Goal: Information Seeking & Learning: Check status

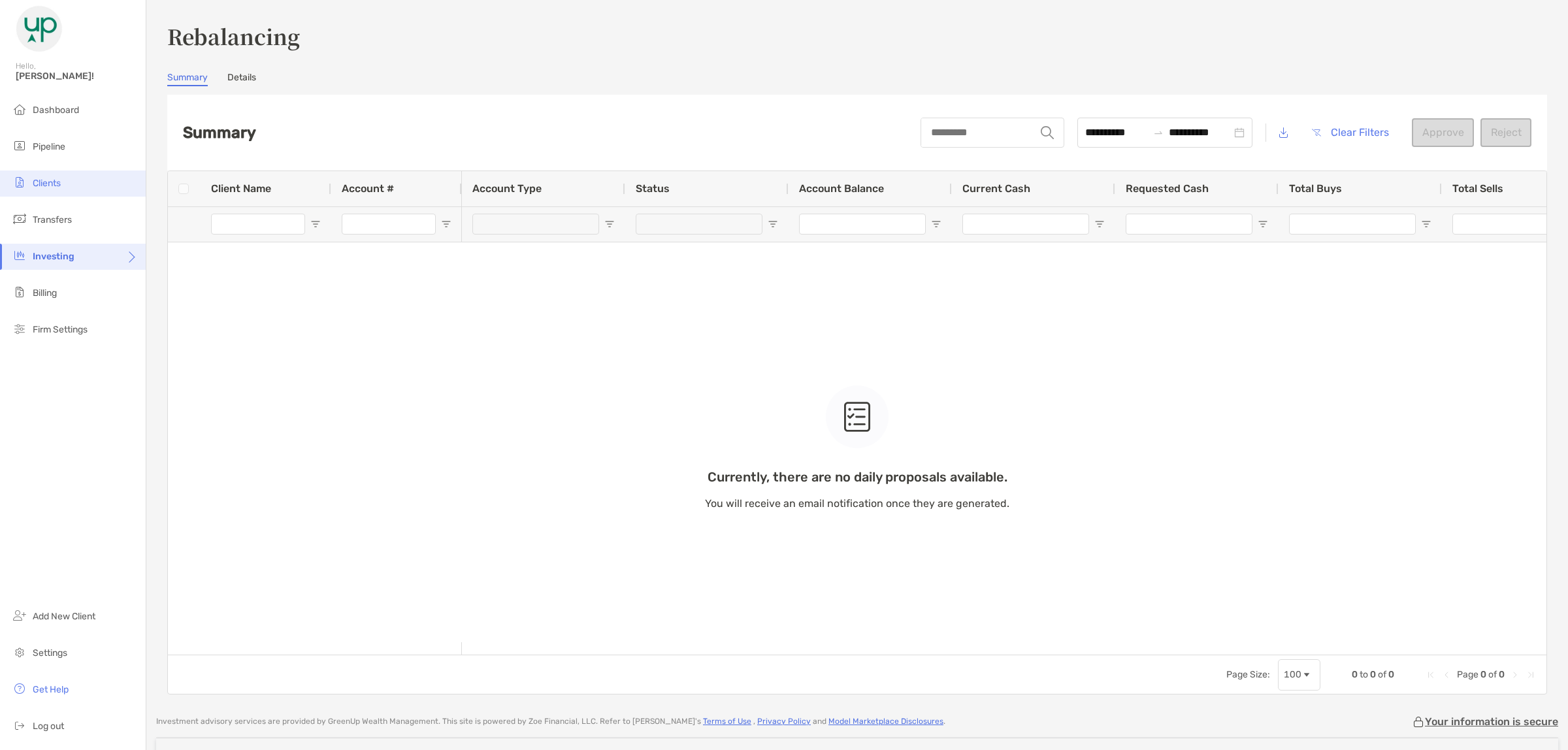
click at [59, 182] on span "Clients" at bounding box center [47, 183] width 28 height 11
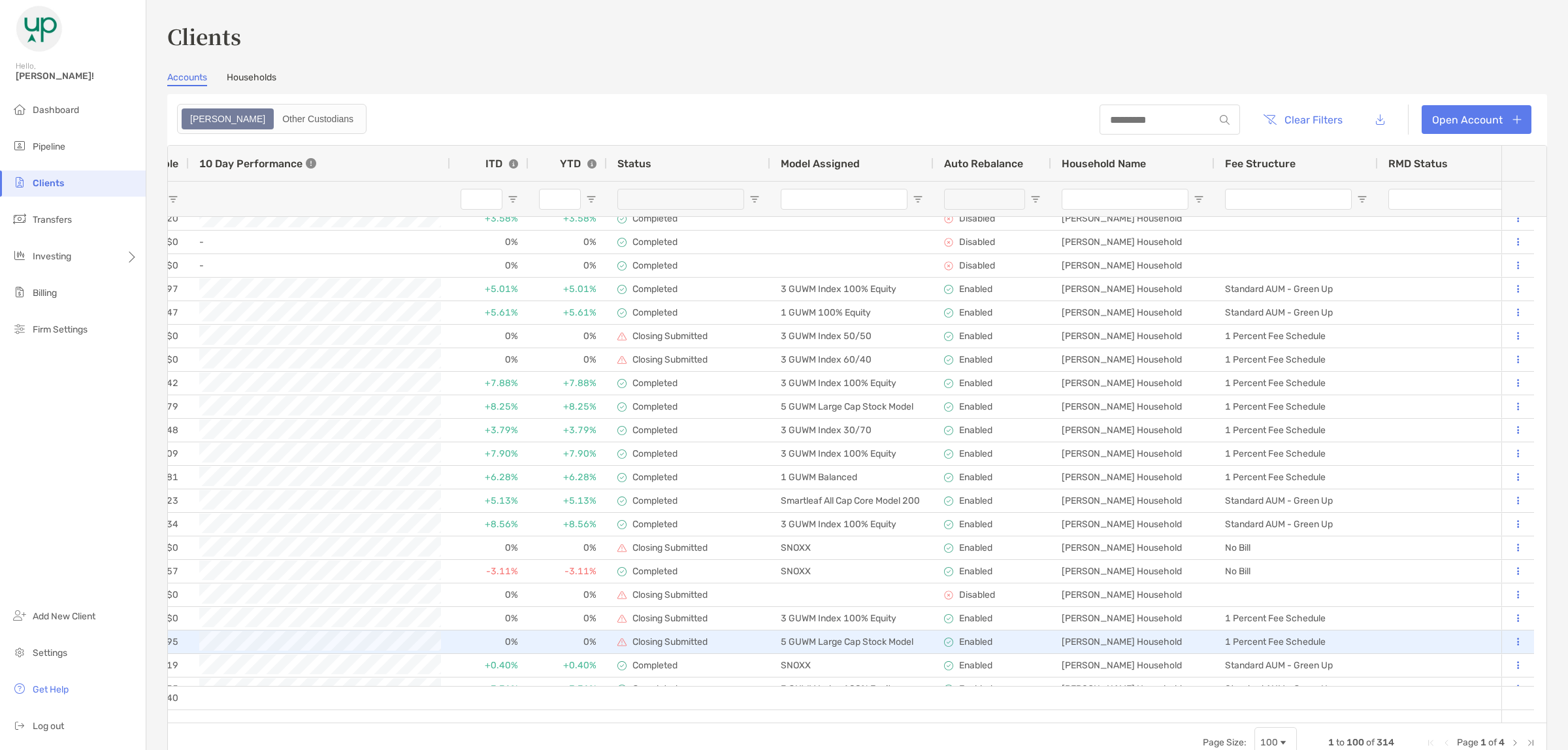
scroll to position [326, 0]
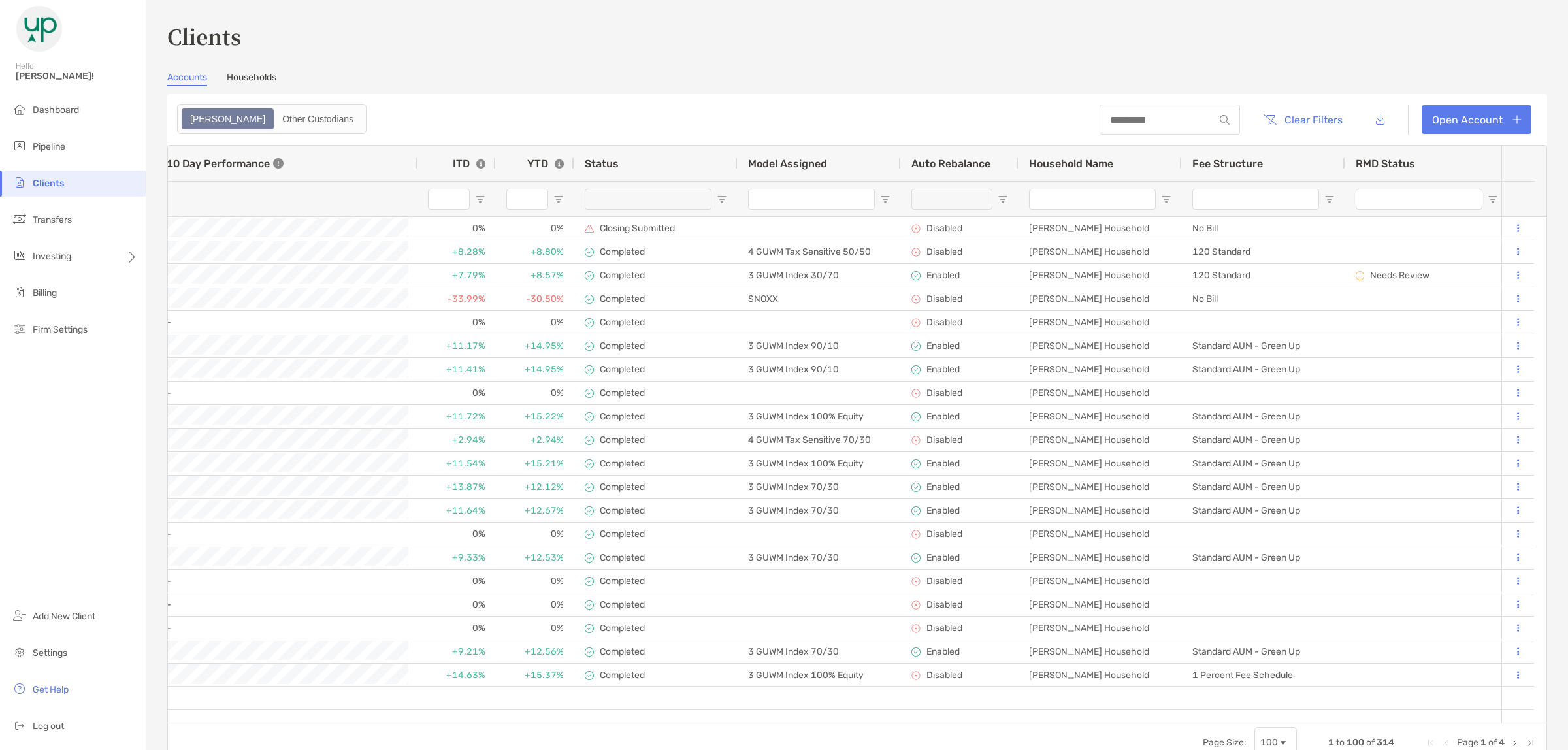
click at [1510, 742] on span "Next Page" at bounding box center [1515, 743] width 10 height 10
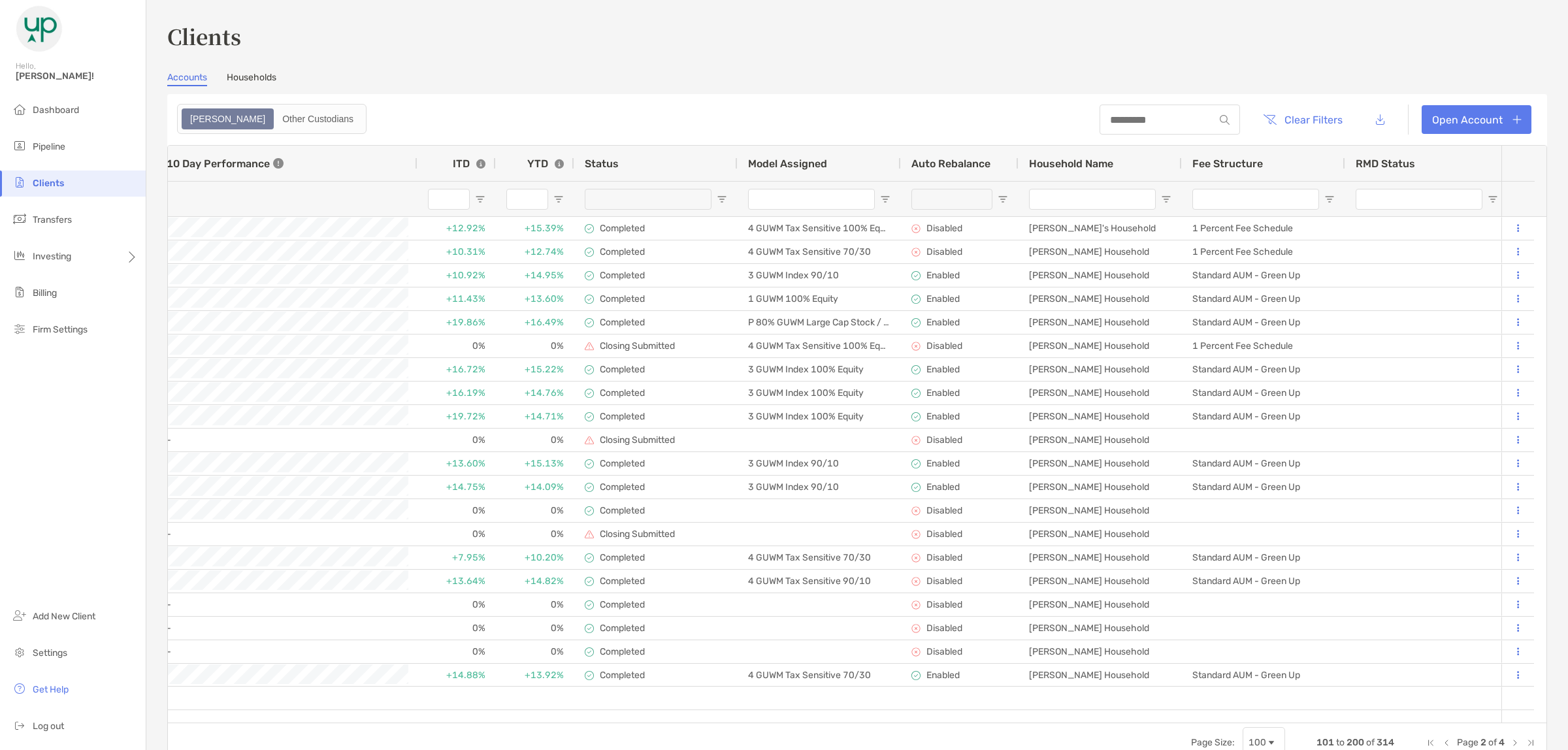
click at [886, 198] on span "Open Filter Menu" at bounding box center [885, 199] width 10 height 10
click at [924, 229] on div "Contains" at bounding box center [929, 223] width 93 height 11
click at [926, 268] on input "Filter Value" at bounding box center [936, 257] width 118 height 21
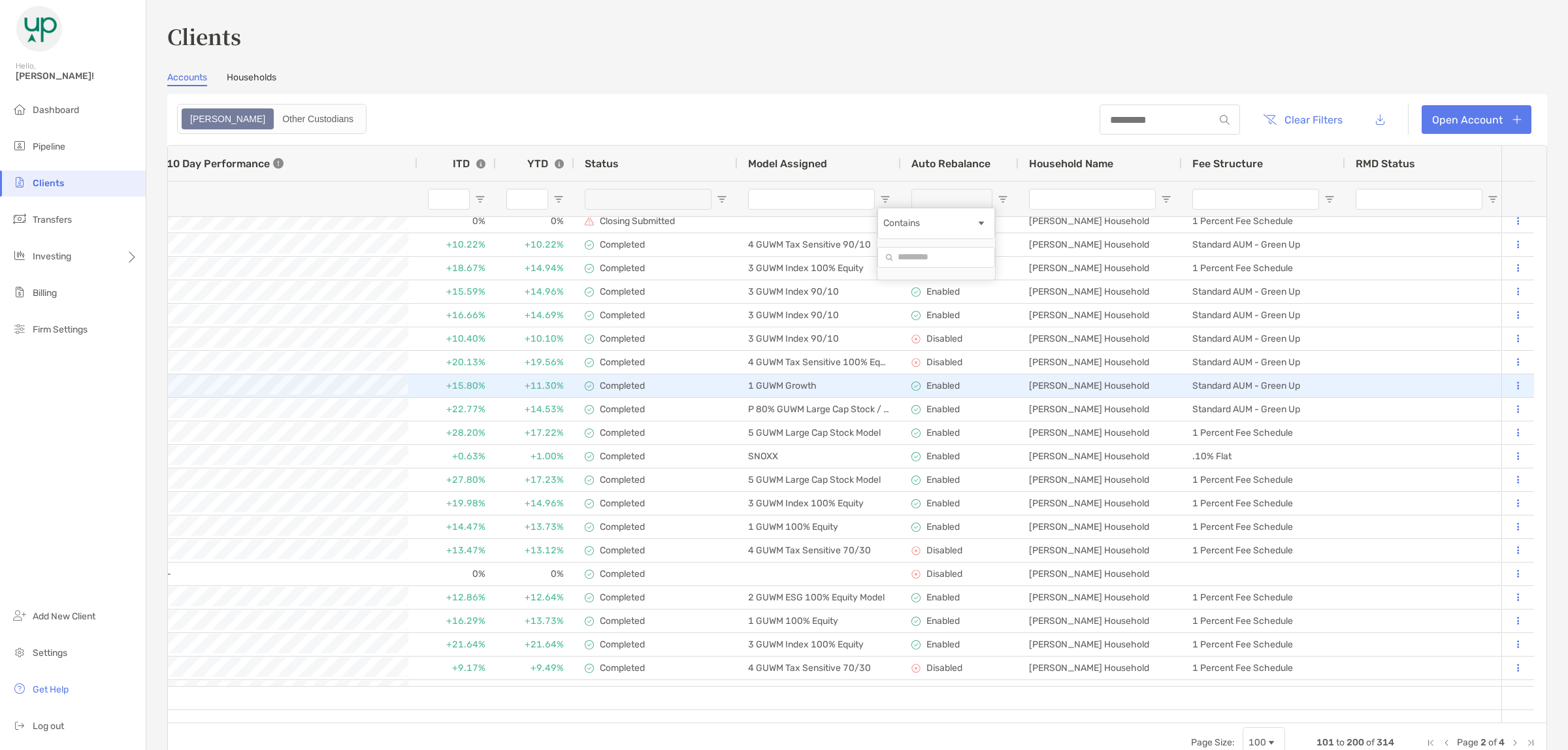
click at [824, 383] on div "1 GUWM Growth" at bounding box center [819, 386] width 164 height 23
click at [605, 386] on p "Completed" at bounding box center [623, 386] width 45 height 11
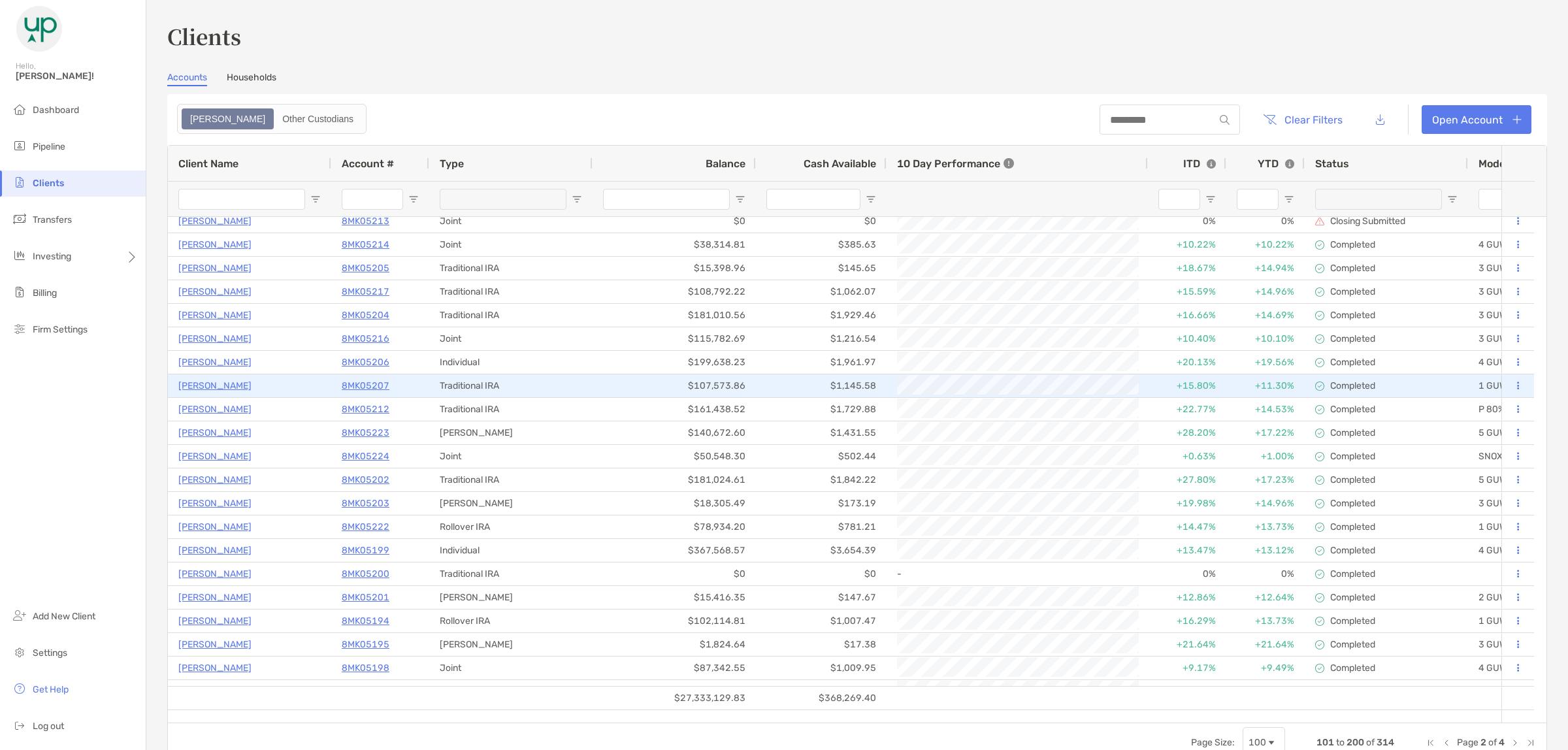
click at [213, 381] on p "[PERSON_NAME]" at bounding box center [215, 386] width 73 height 16
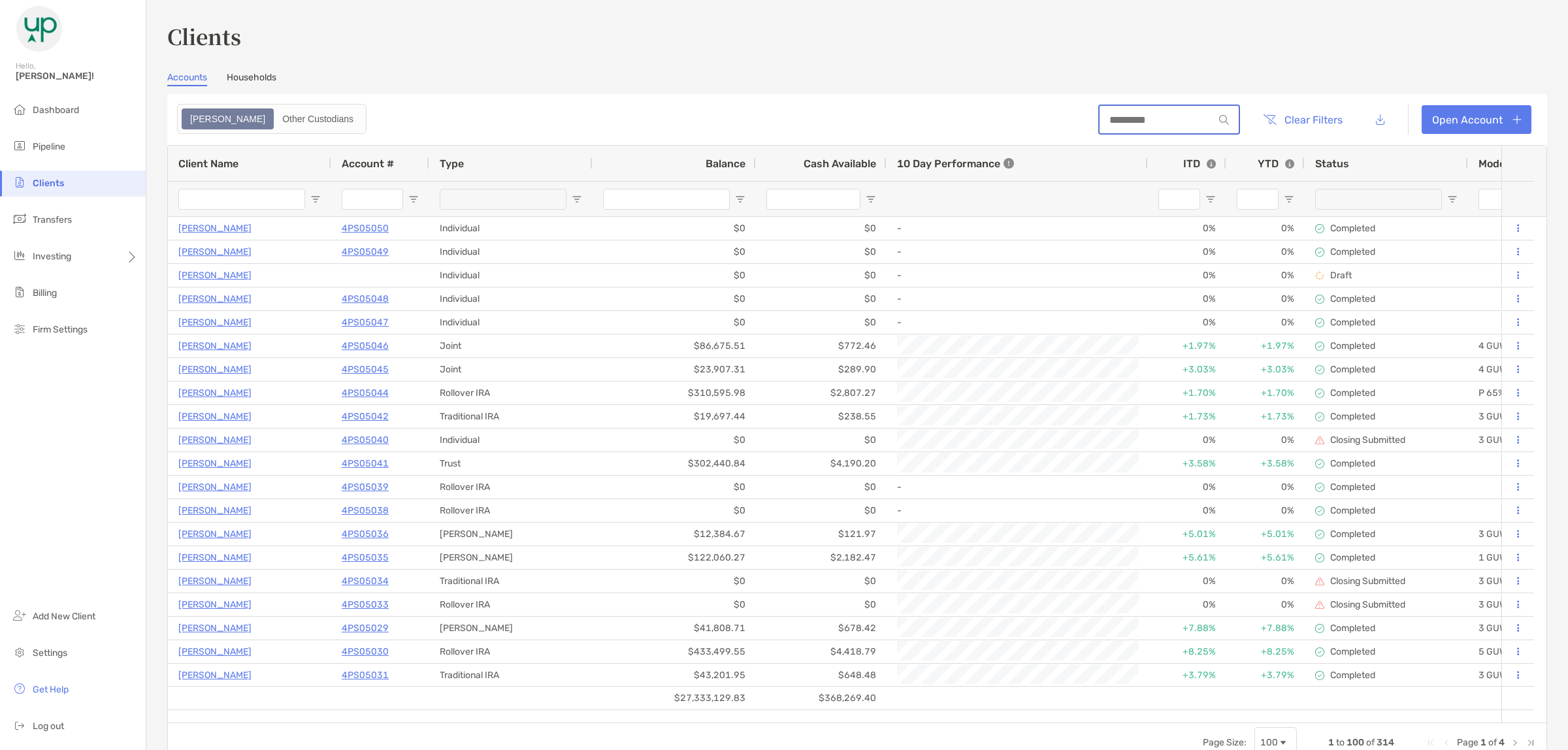
click at [1185, 115] on input at bounding box center [1156, 120] width 115 height 11
type input "****"
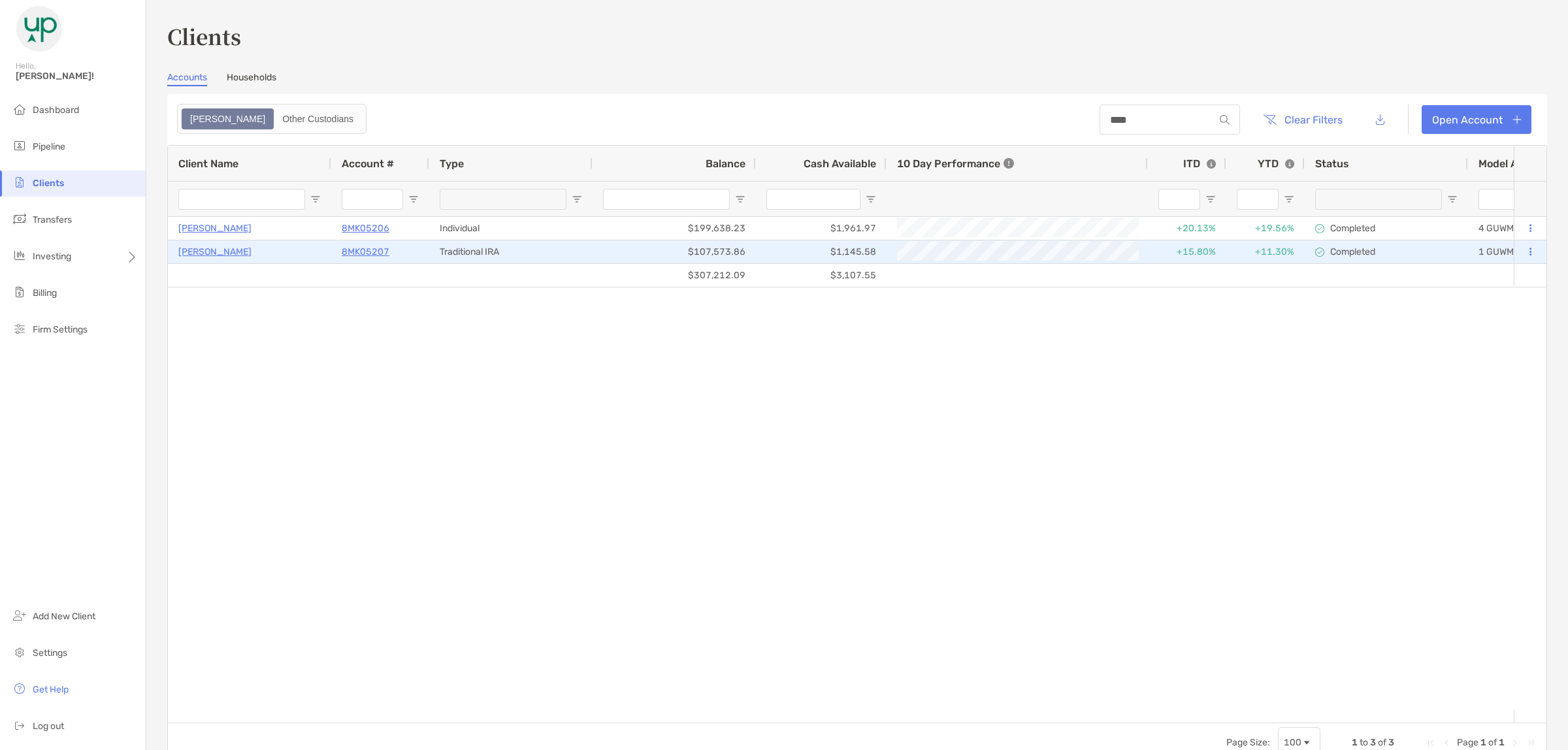
click at [376, 246] on p "8MK05207" at bounding box center [365, 252] width 47 height 16
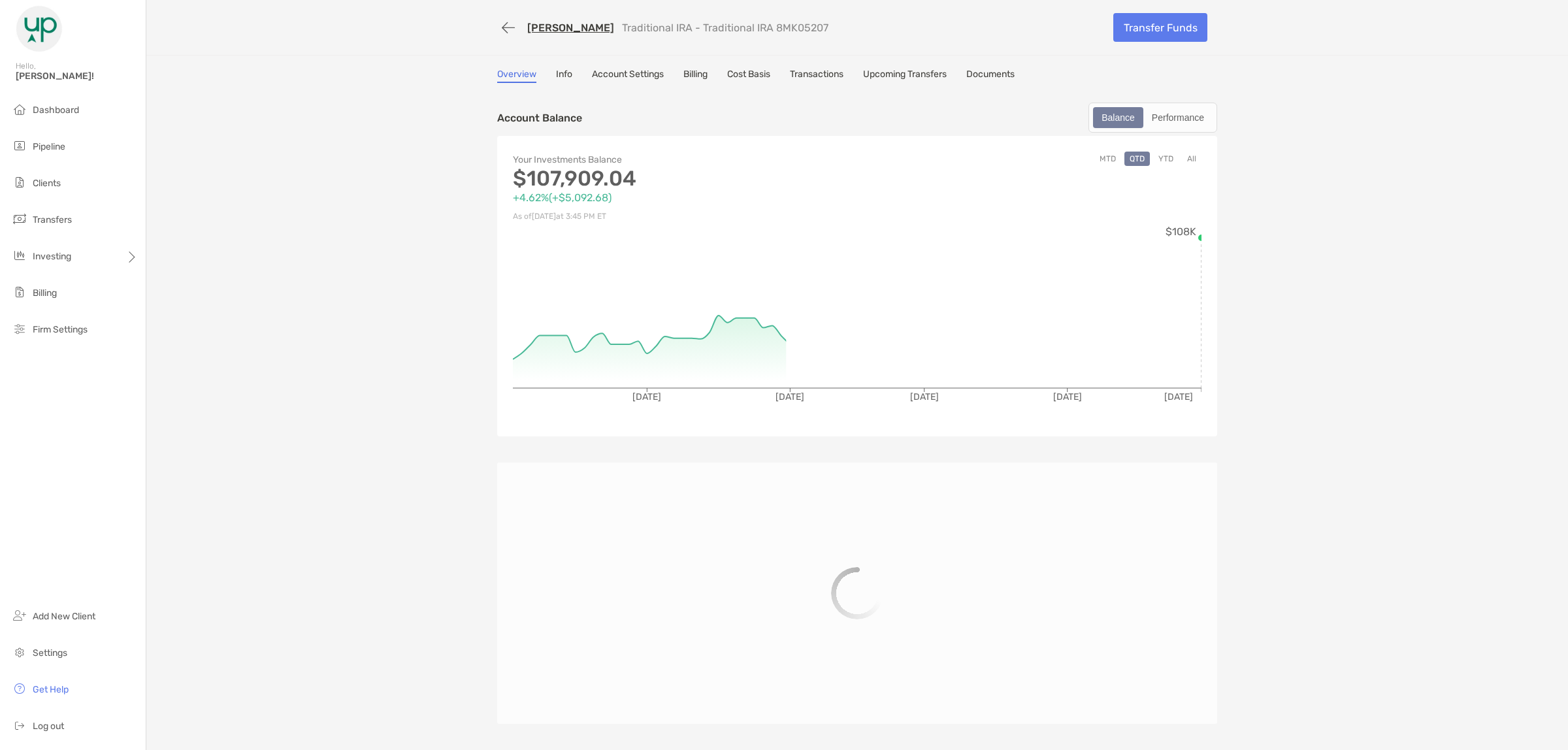
click at [825, 73] on link "Transactions" at bounding box center [816, 76] width 53 height 15
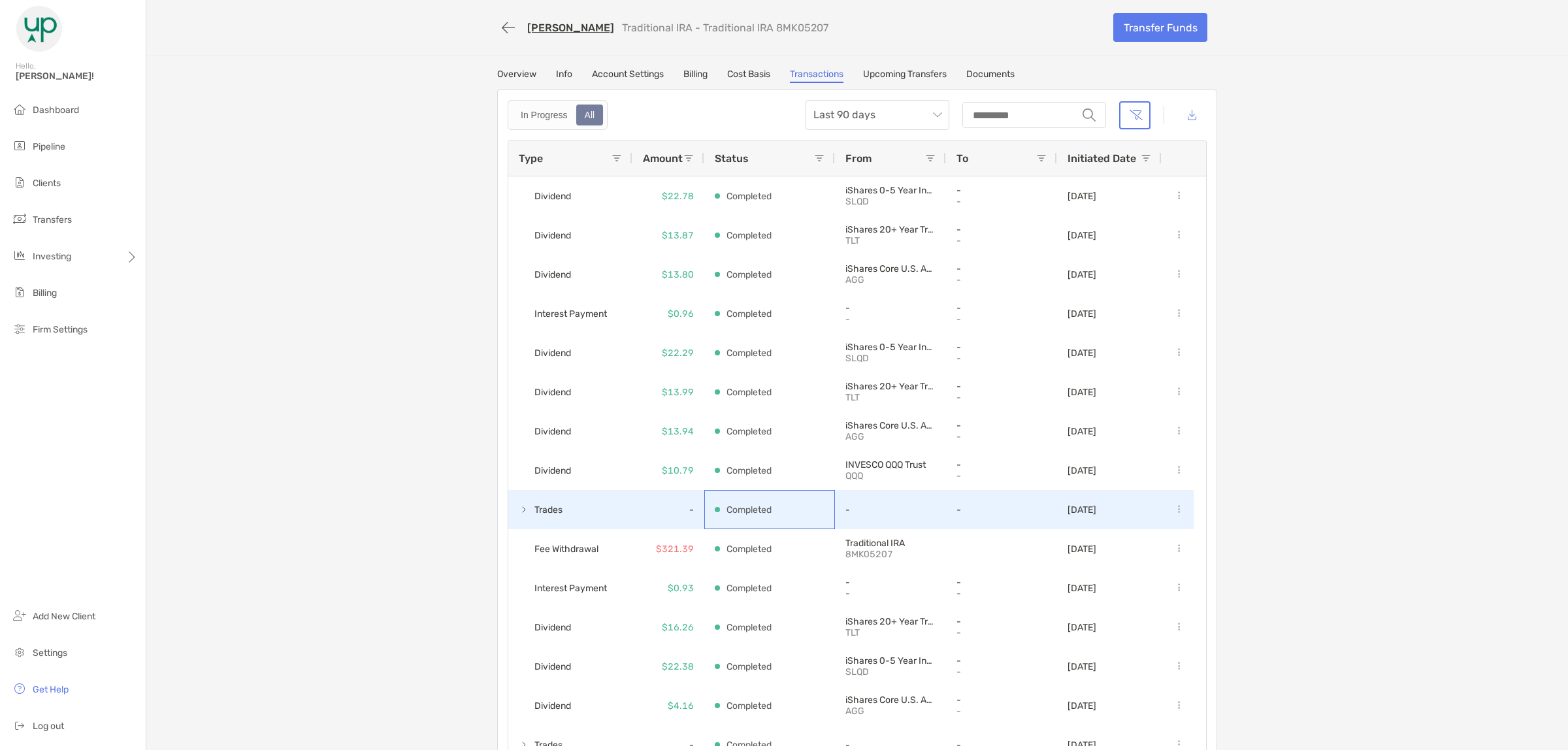
click at [726, 507] on p "Completed" at bounding box center [749, 510] width 45 height 16
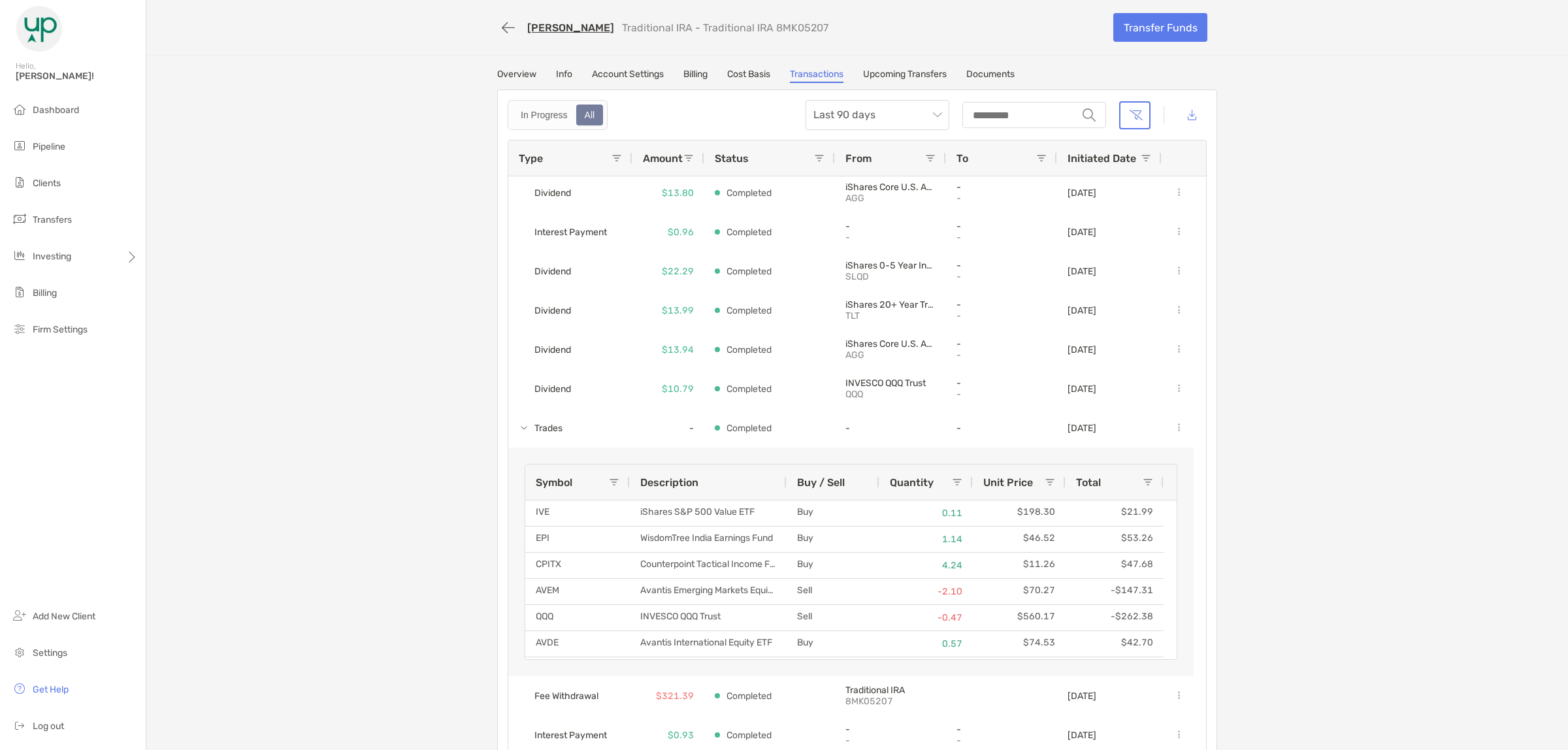
click at [599, 72] on link "Account Settings" at bounding box center [628, 76] width 72 height 15
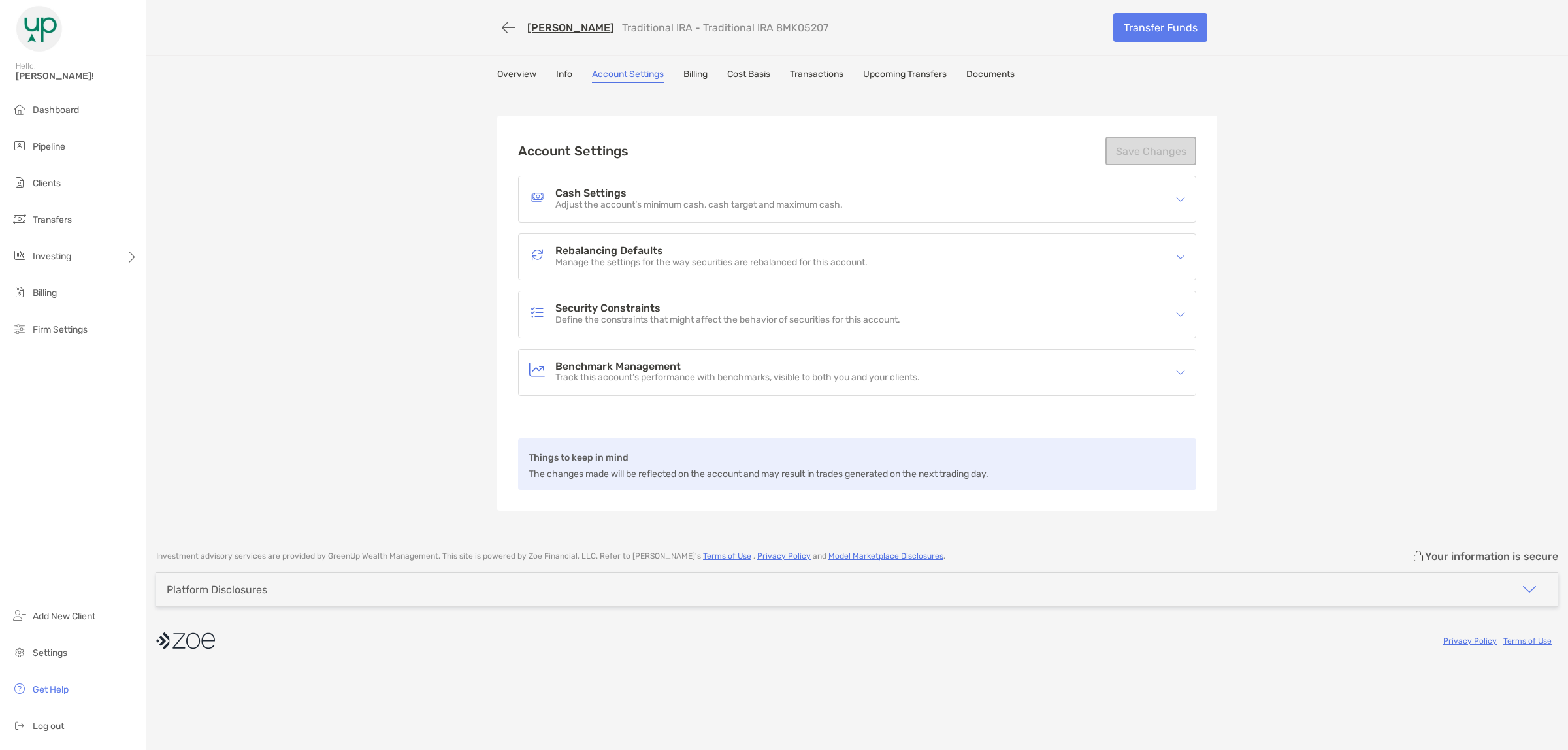
click at [528, 69] on link "Overview" at bounding box center [517, 76] width 39 height 15
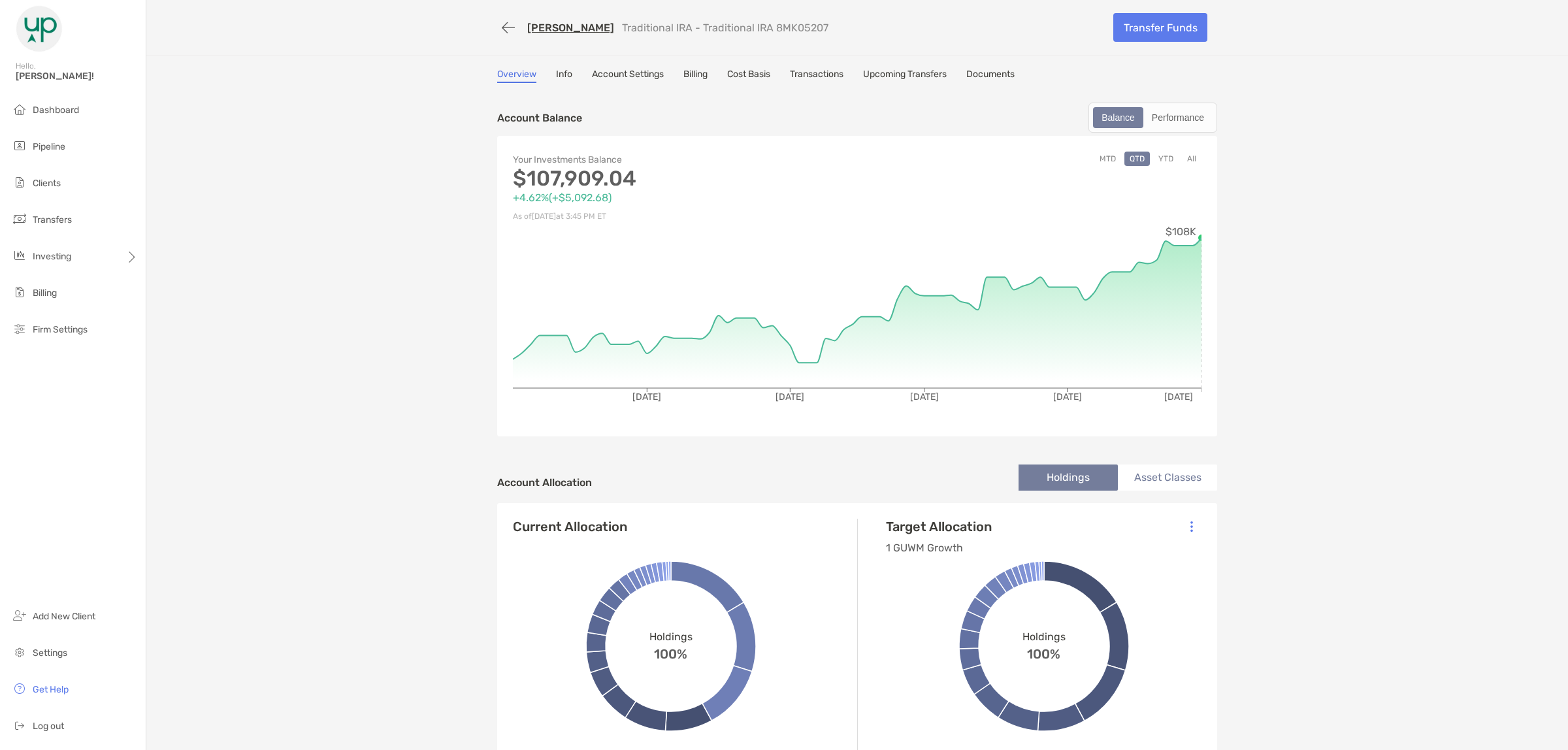
click at [829, 73] on link "Transactions" at bounding box center [816, 76] width 53 height 15
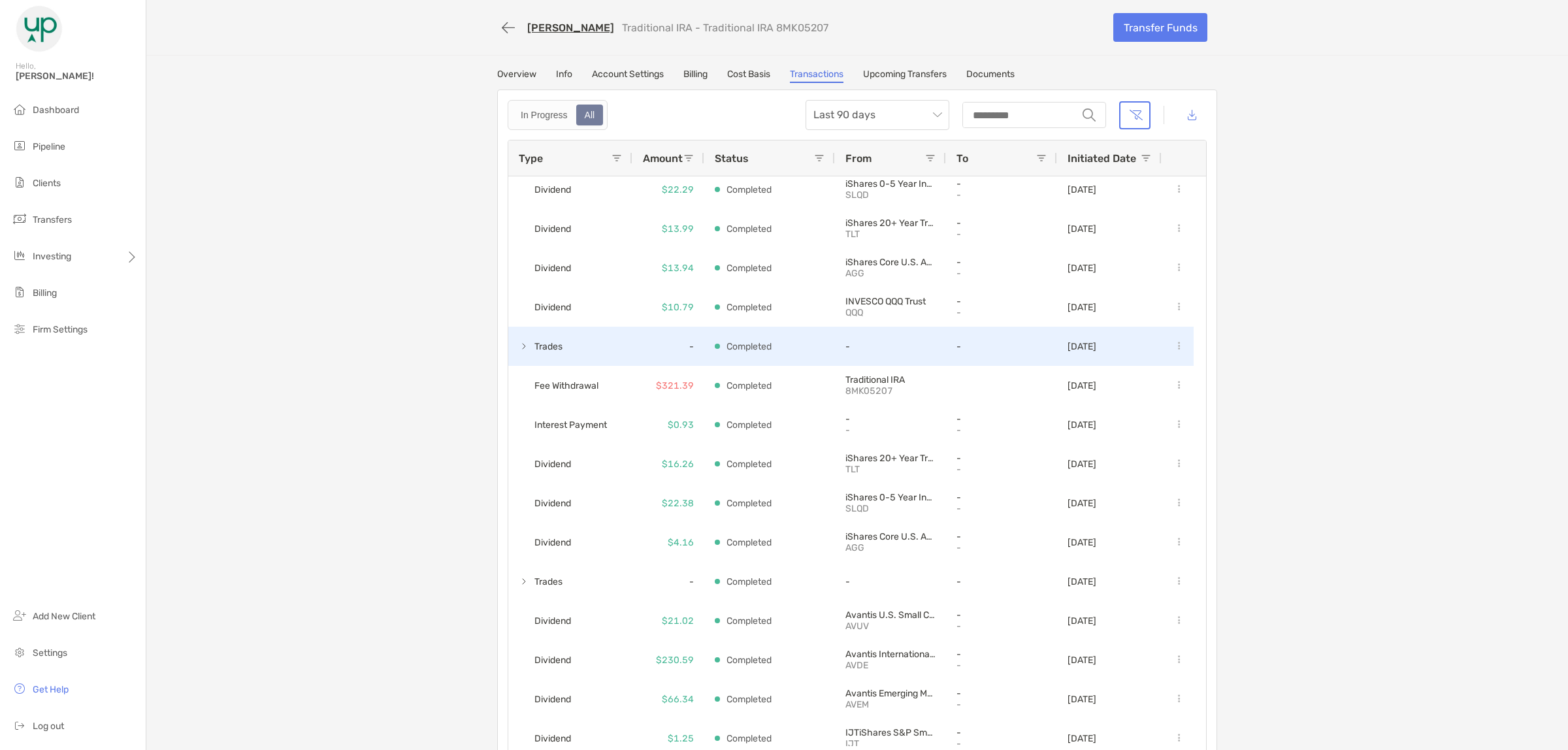
click at [519, 345] on span at bounding box center [524, 346] width 10 height 10
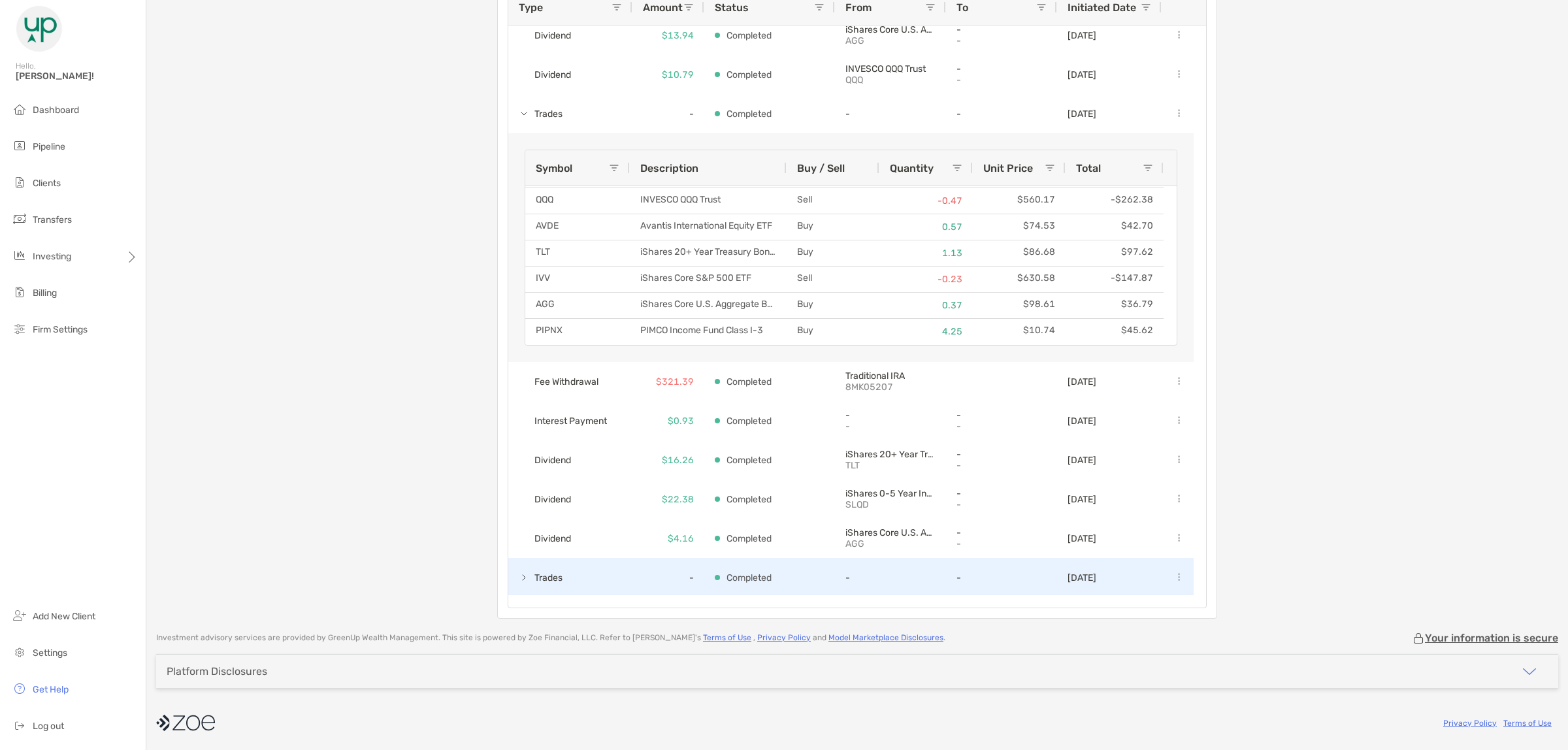
click at [519, 577] on span at bounding box center [524, 578] width 10 height 10
